Goal: Navigation & Orientation: Find specific page/section

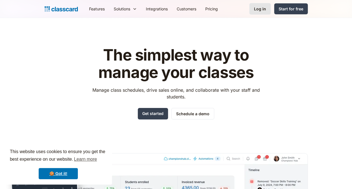
click at [258, 10] on div "Log in" at bounding box center [260, 9] width 12 height 6
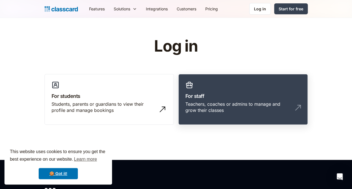
click at [239, 90] on link "For staff Teachers, coaches or admins to manage and grow their classes" at bounding box center [242, 99] width 129 height 51
